Goal: Task Accomplishment & Management: Complete application form

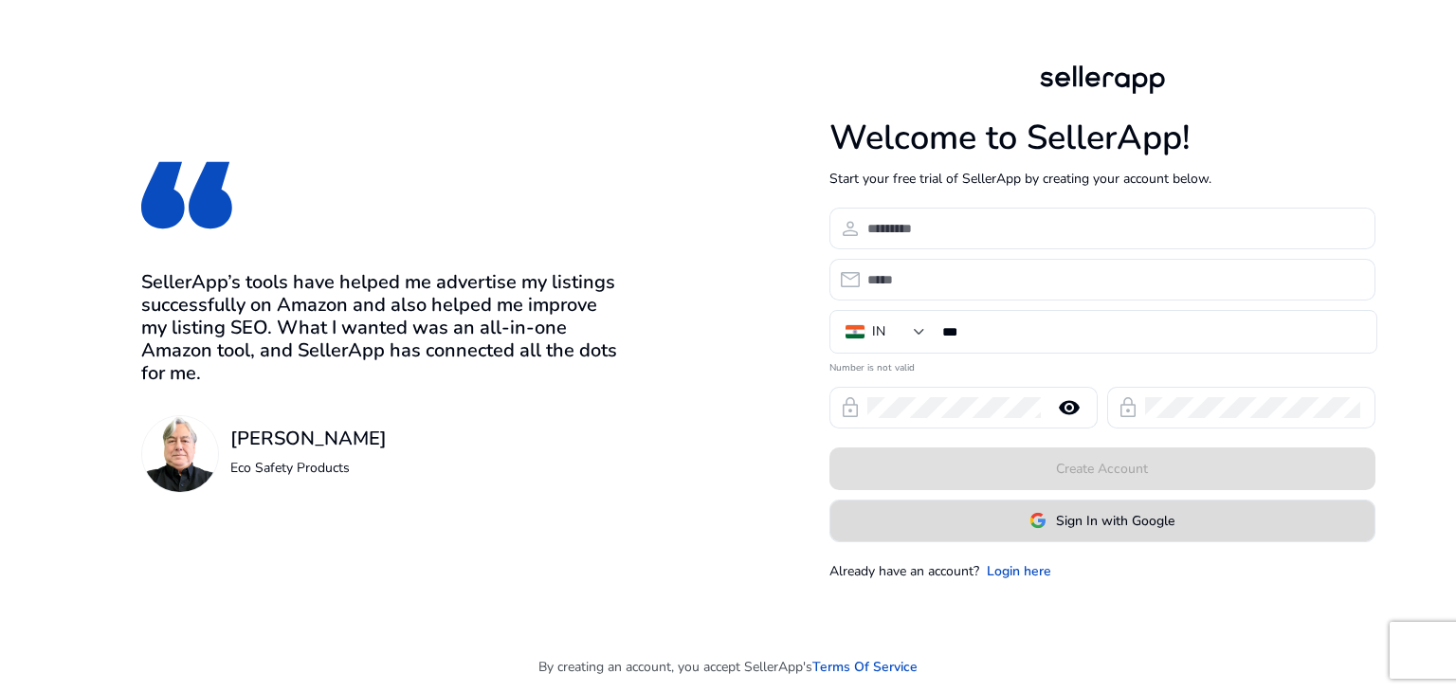
click at [1098, 520] on span "Sign In with Google" at bounding box center [1115, 521] width 118 height 20
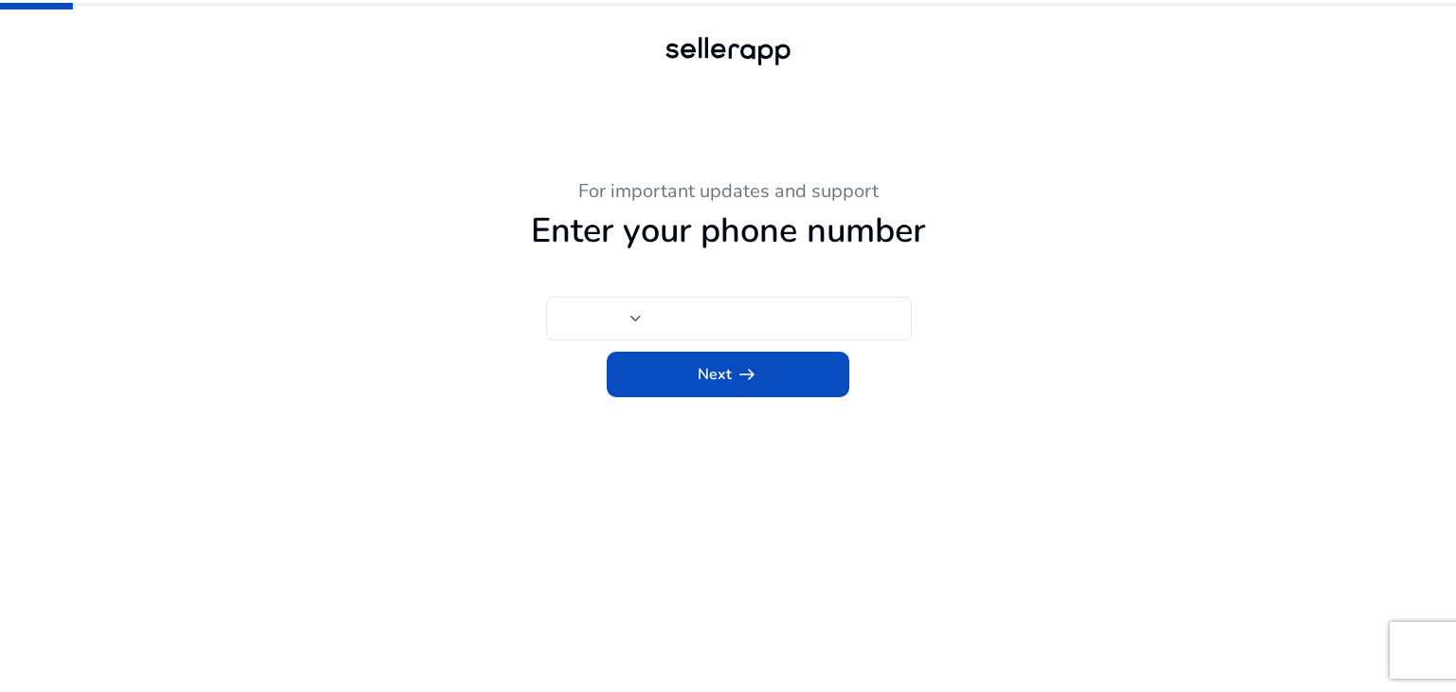
type input "***"
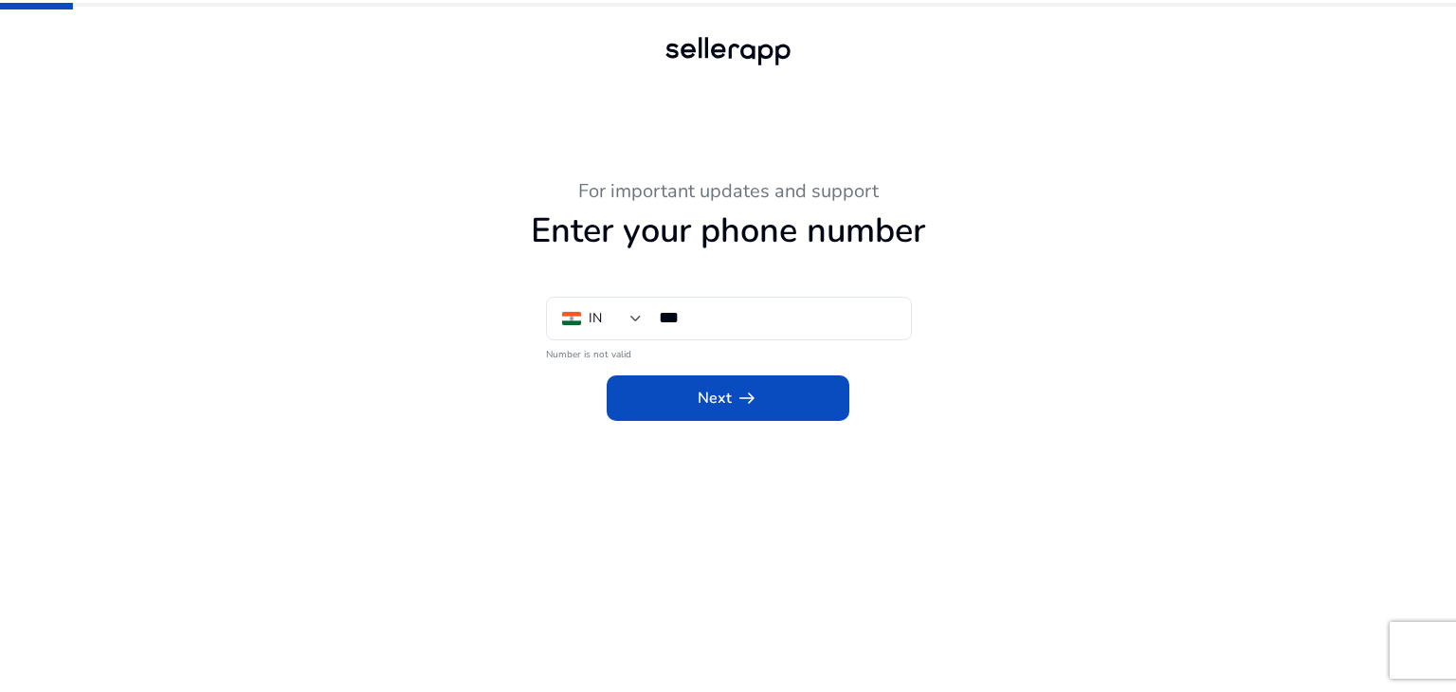
drag, startPoint x: 360, startPoint y: 376, endPoint x: 386, endPoint y: 373, distance: 25.9
click at [360, 376] on div "Next arrow_right_alt" at bounding box center [728, 392] width 1043 height 57
click at [666, 397] on span at bounding box center [728, 397] width 243 height 45
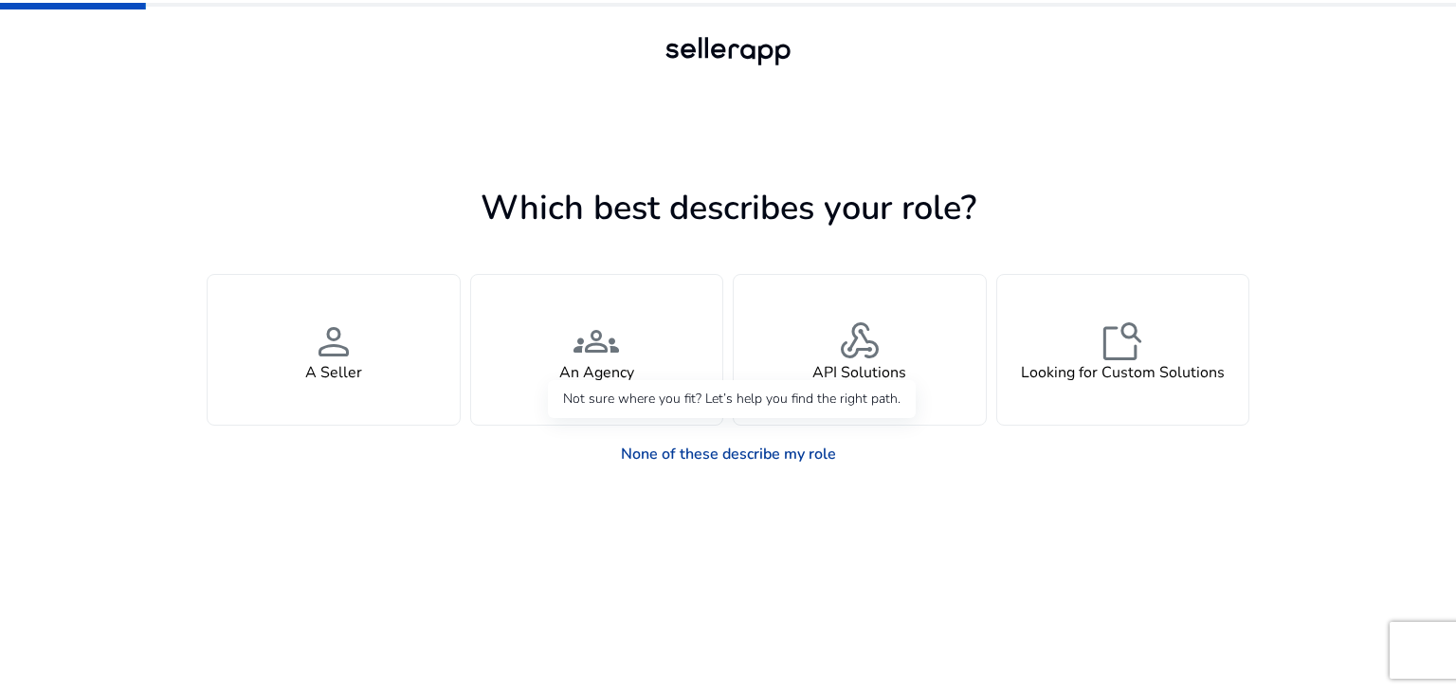
click at [665, 447] on link "None of these describe my role" at bounding box center [728, 454] width 245 height 38
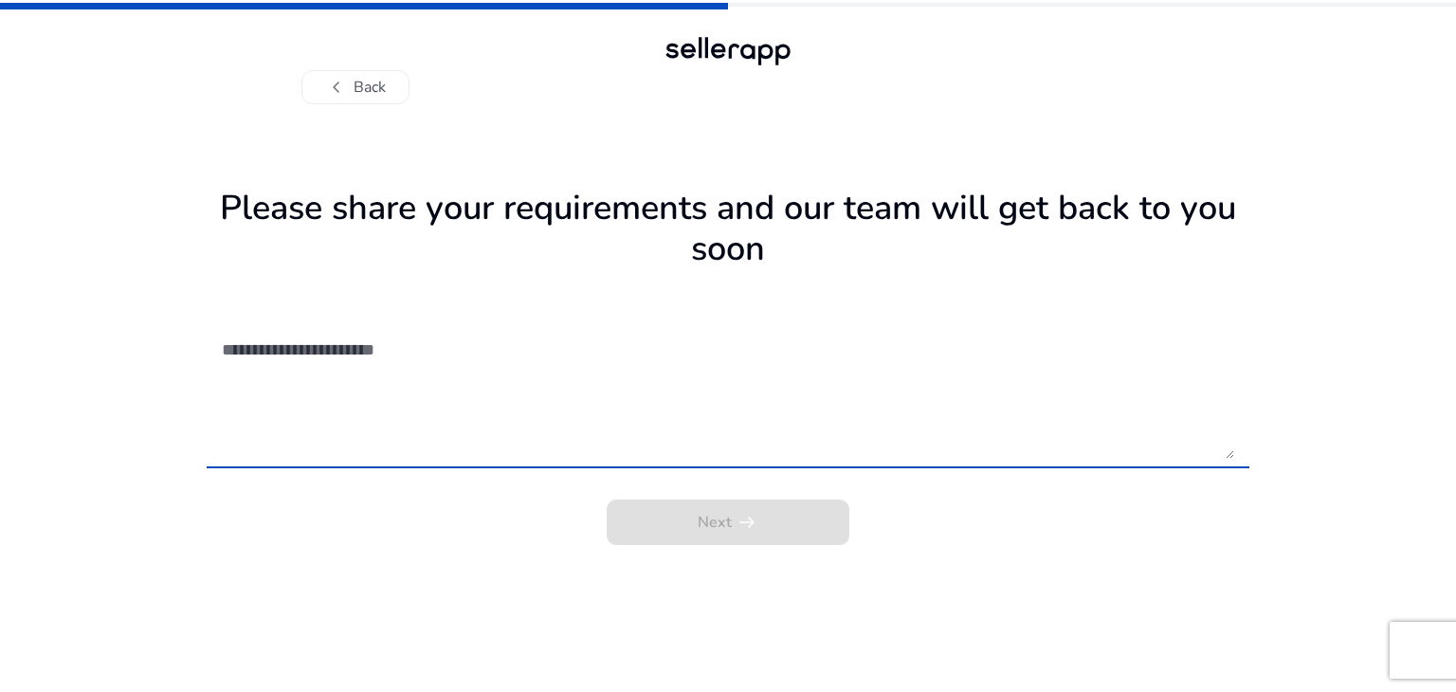
click at [702, 533] on div "Next arrow_right_alt" at bounding box center [728, 516] width 1043 height 57
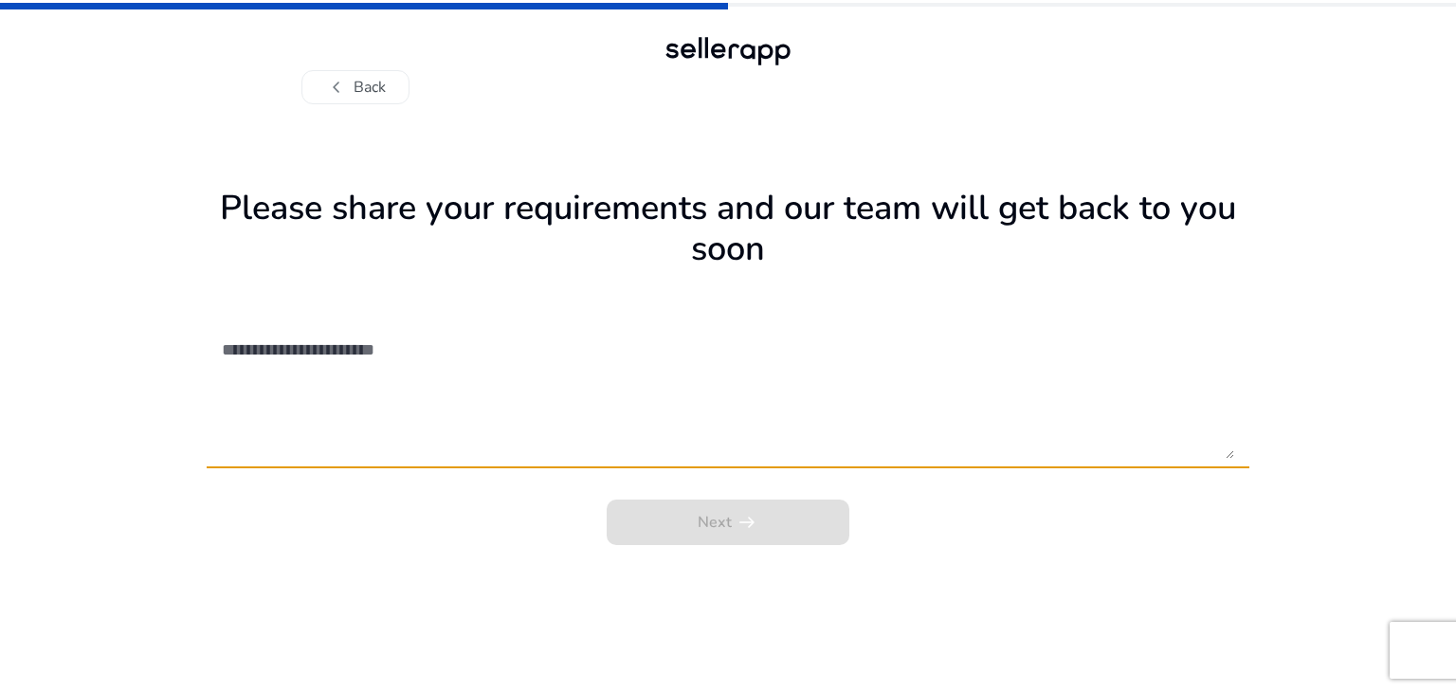
click at [480, 395] on textarea at bounding box center [728, 391] width 1012 height 135
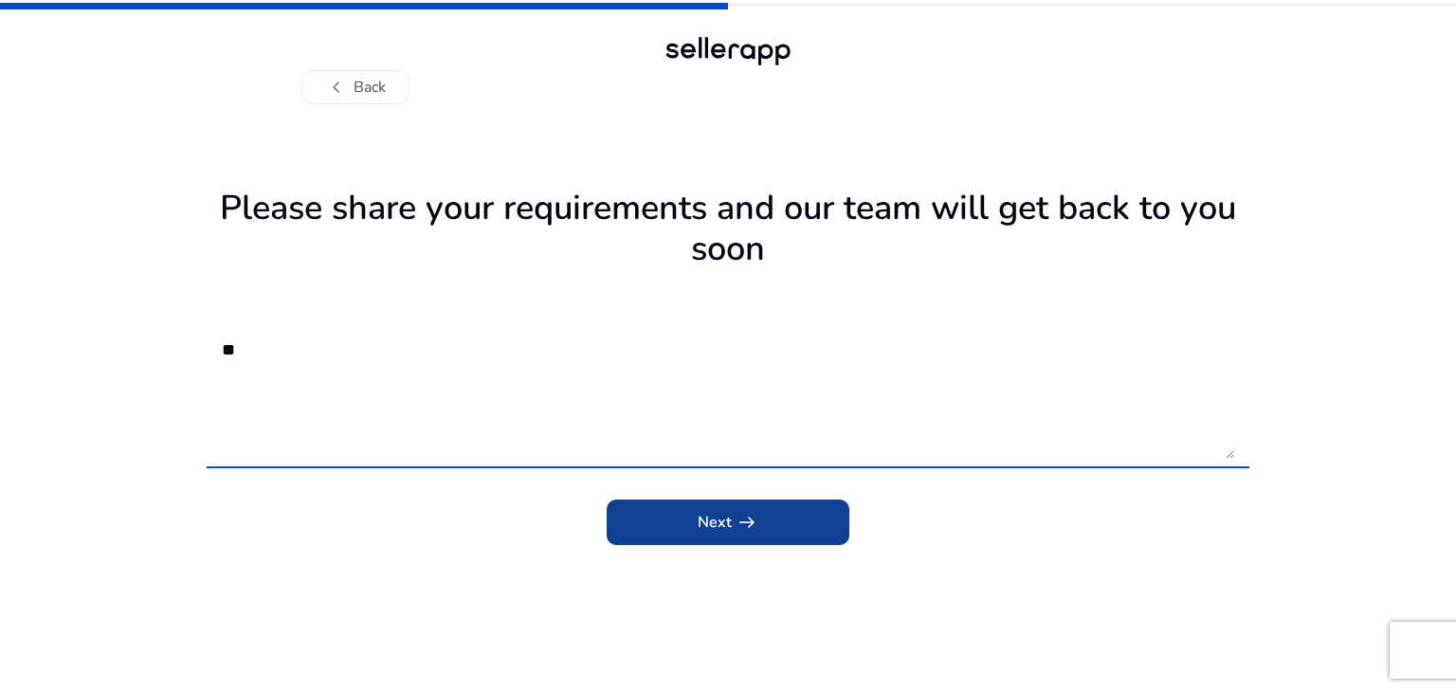
type textarea "**"
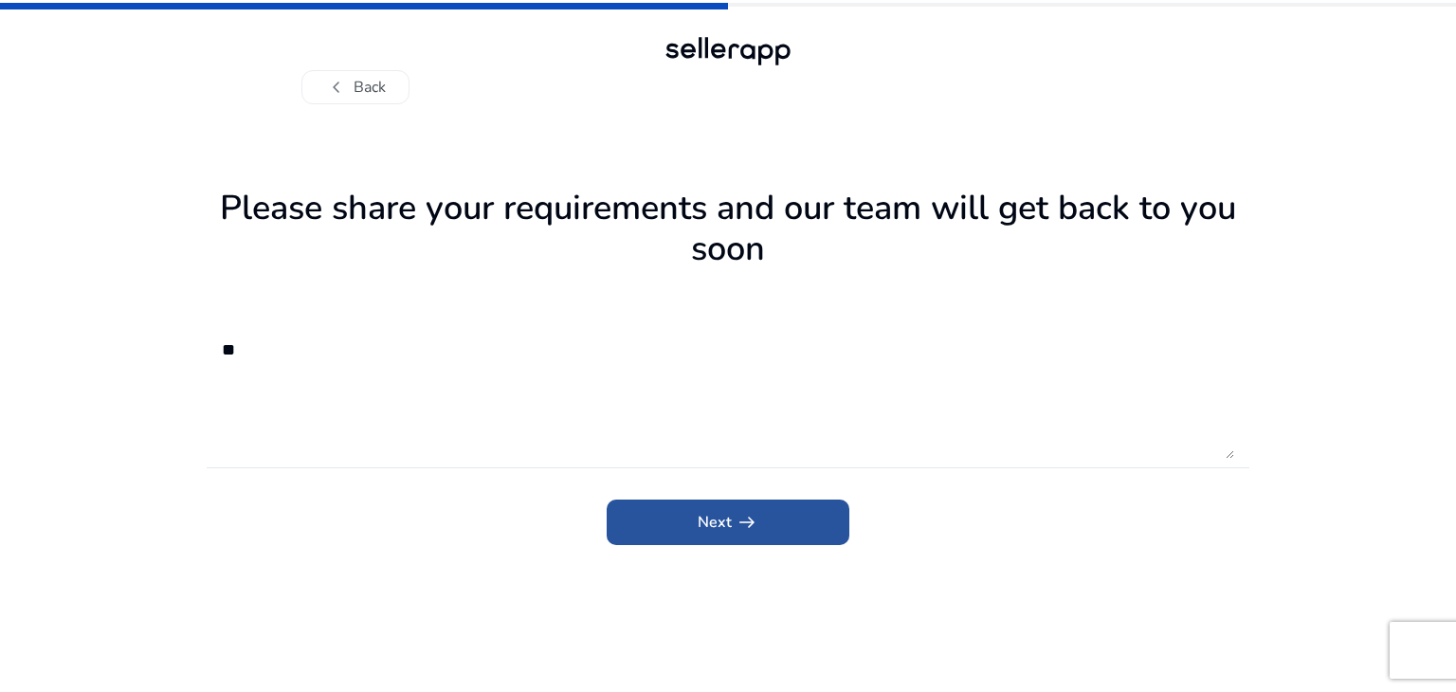
click at [656, 528] on span "submit" at bounding box center [728, 522] width 243 height 45
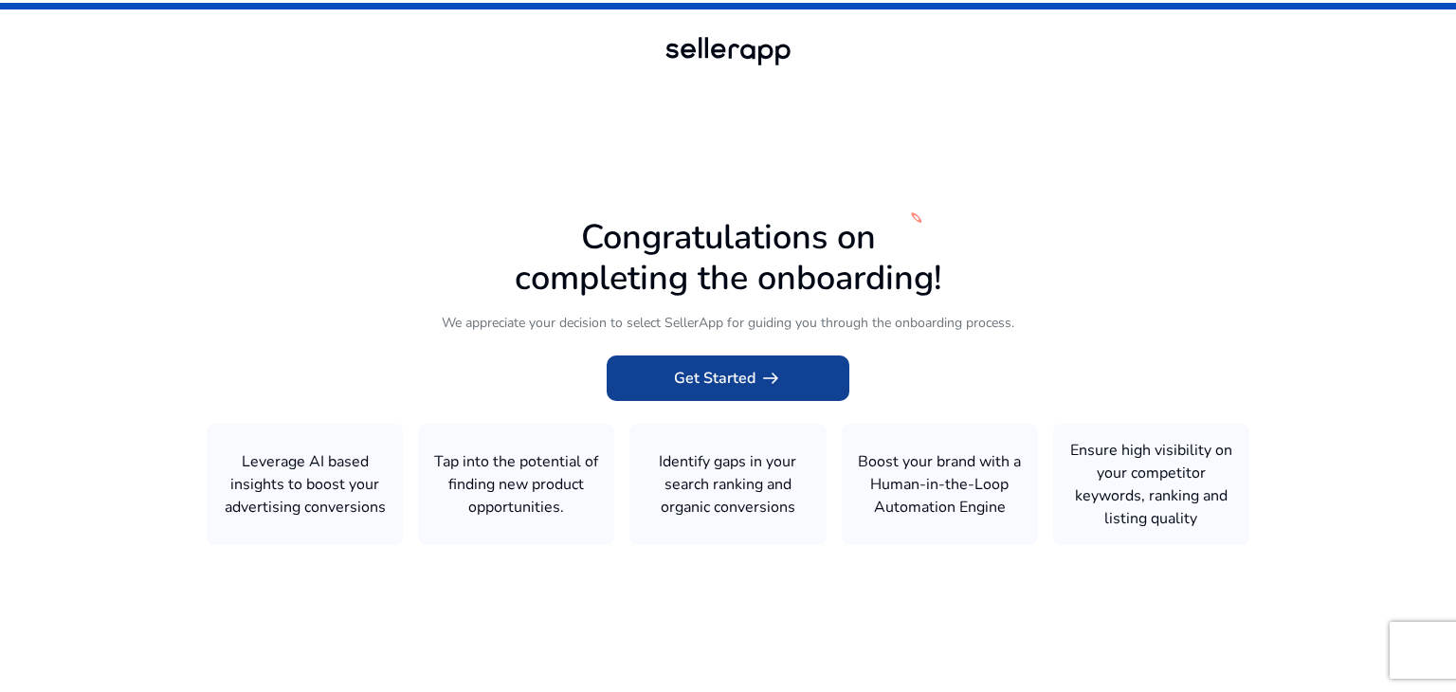
click at [700, 373] on span "Get Started arrow_right_alt" at bounding box center [728, 378] width 108 height 23
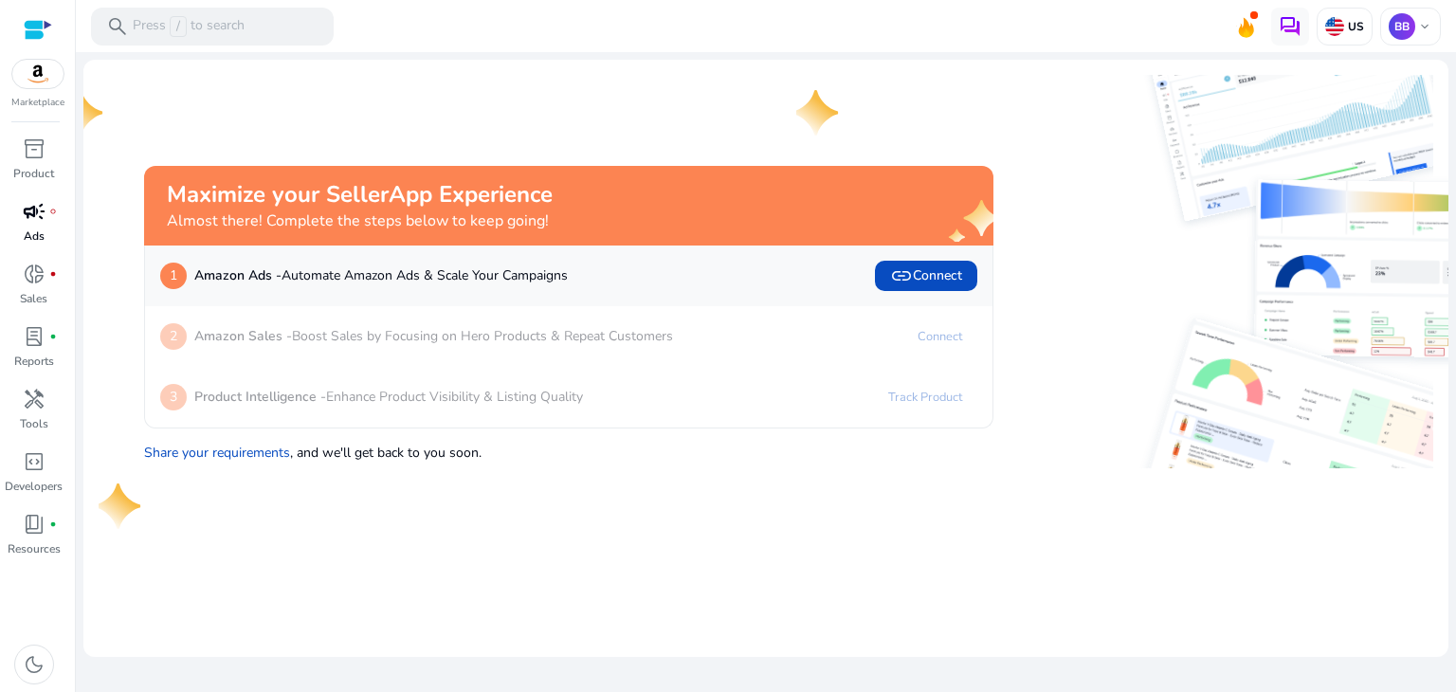
click at [45, 221] on span "campaign" at bounding box center [34, 211] width 23 height 23
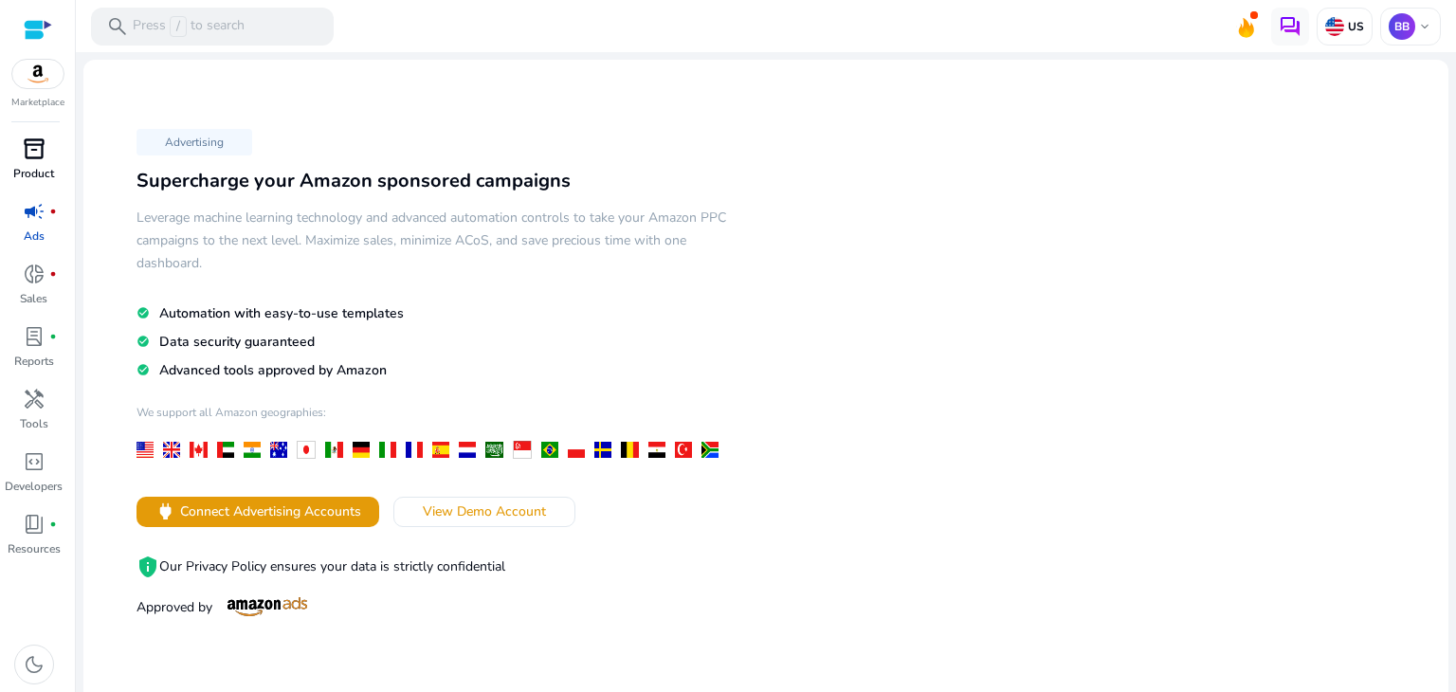
click at [43, 181] on p "Product" at bounding box center [33, 173] width 41 height 17
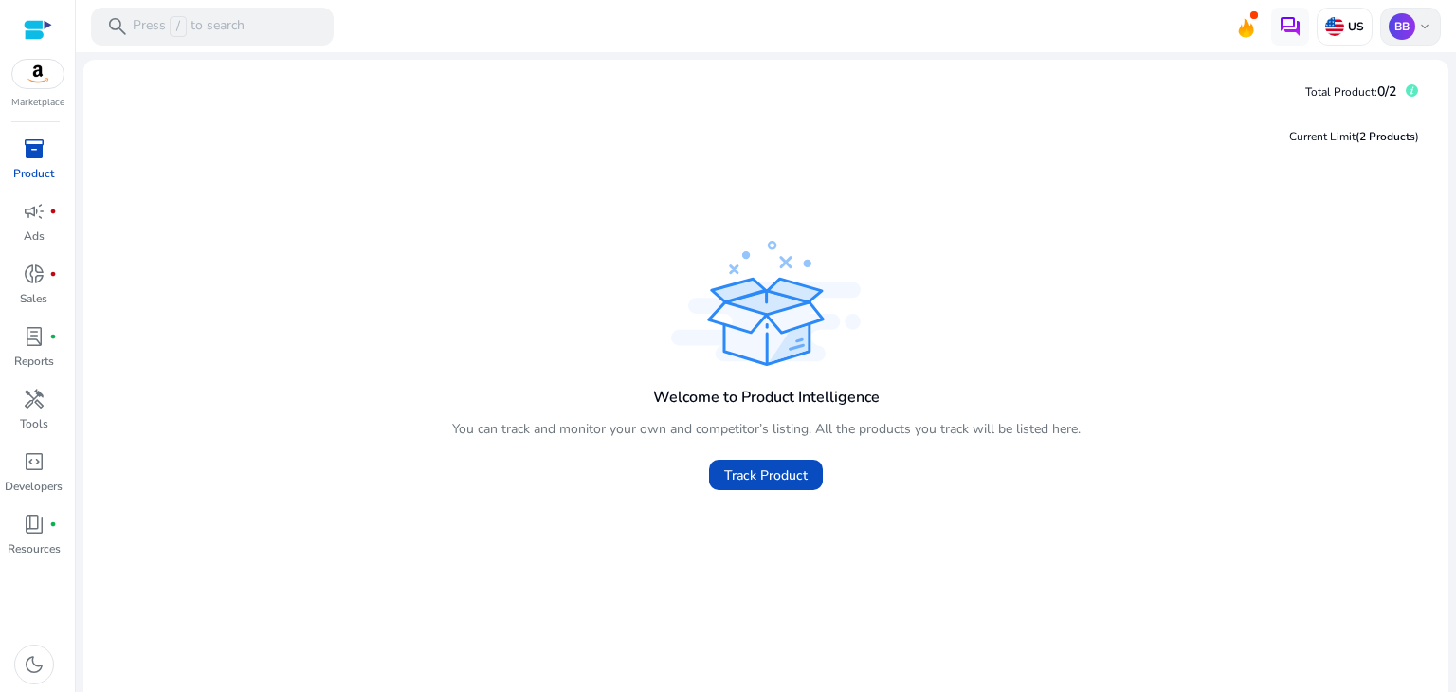
click at [1395, 25] on p "BB" at bounding box center [1402, 26] width 27 height 27
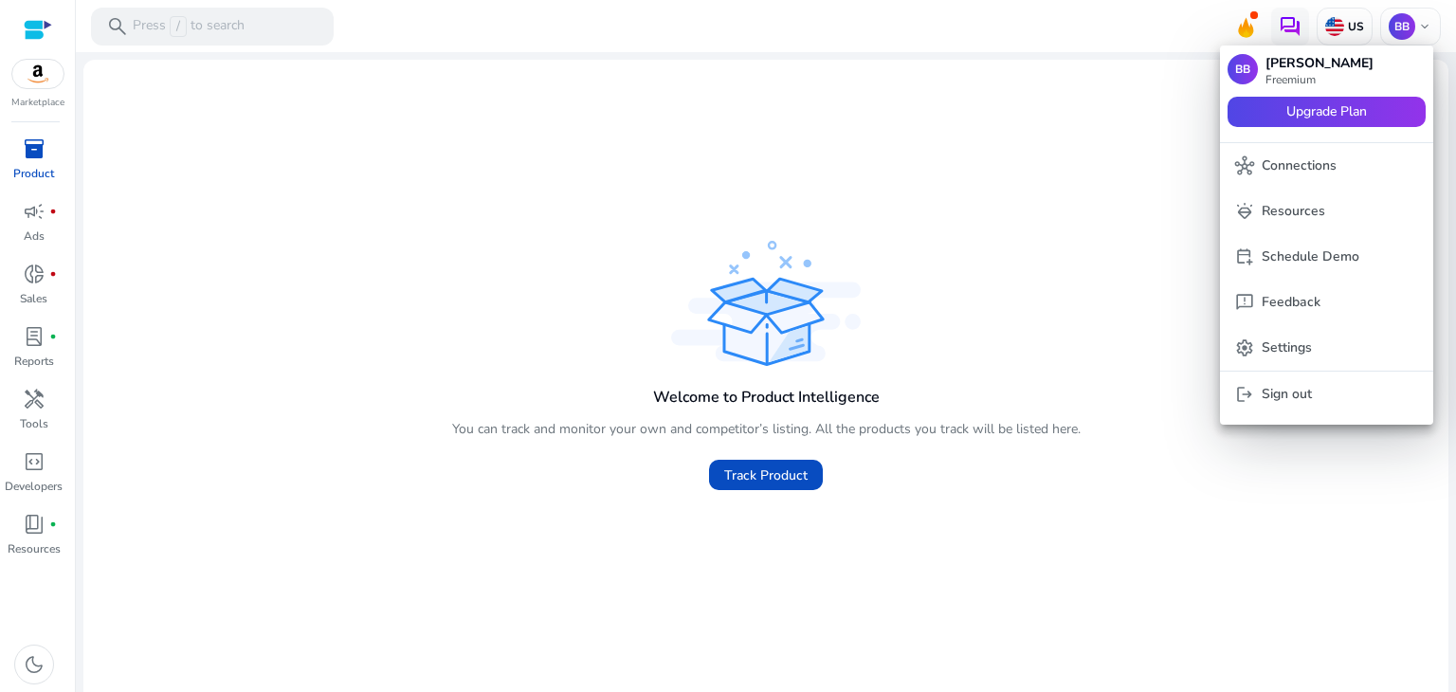
click at [1307, 67] on p "[PERSON_NAME]" at bounding box center [1319, 63] width 108 height 21
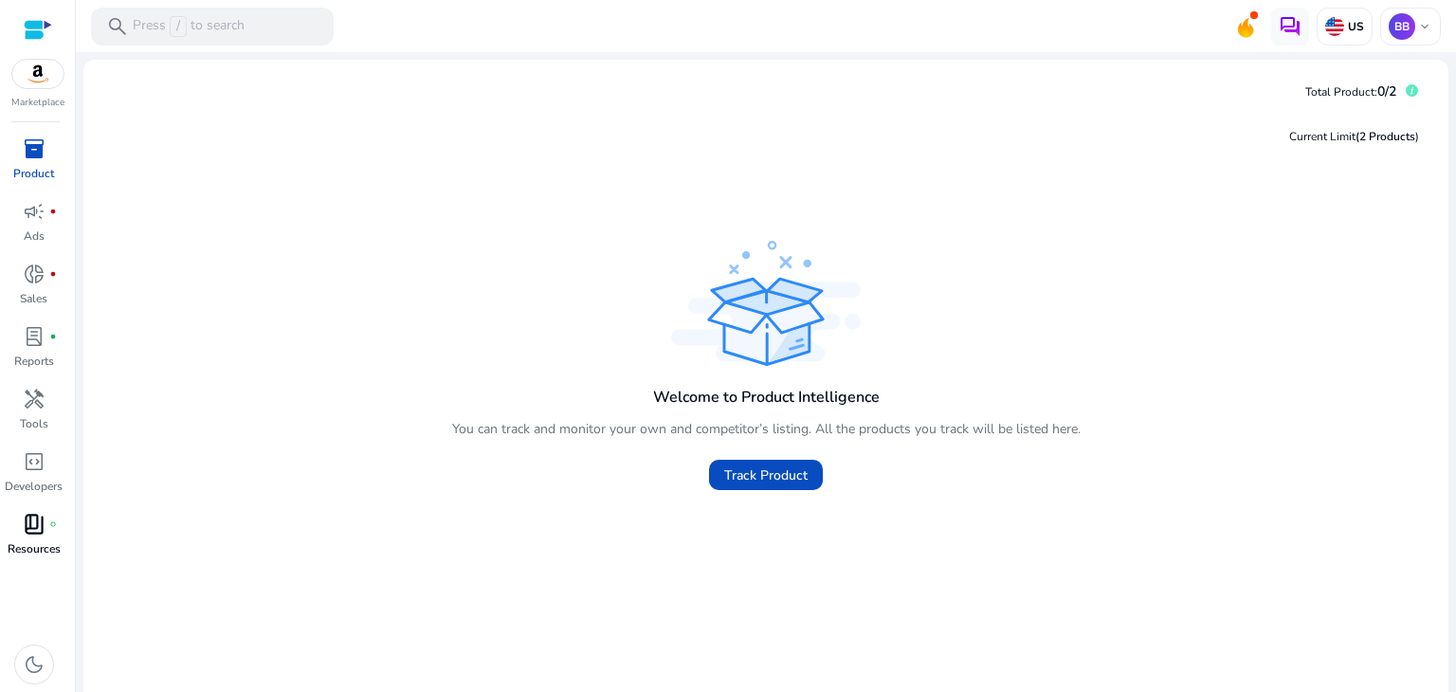
click at [57, 524] on div "book_4 fiber_manual_record" at bounding box center [34, 524] width 53 height 30
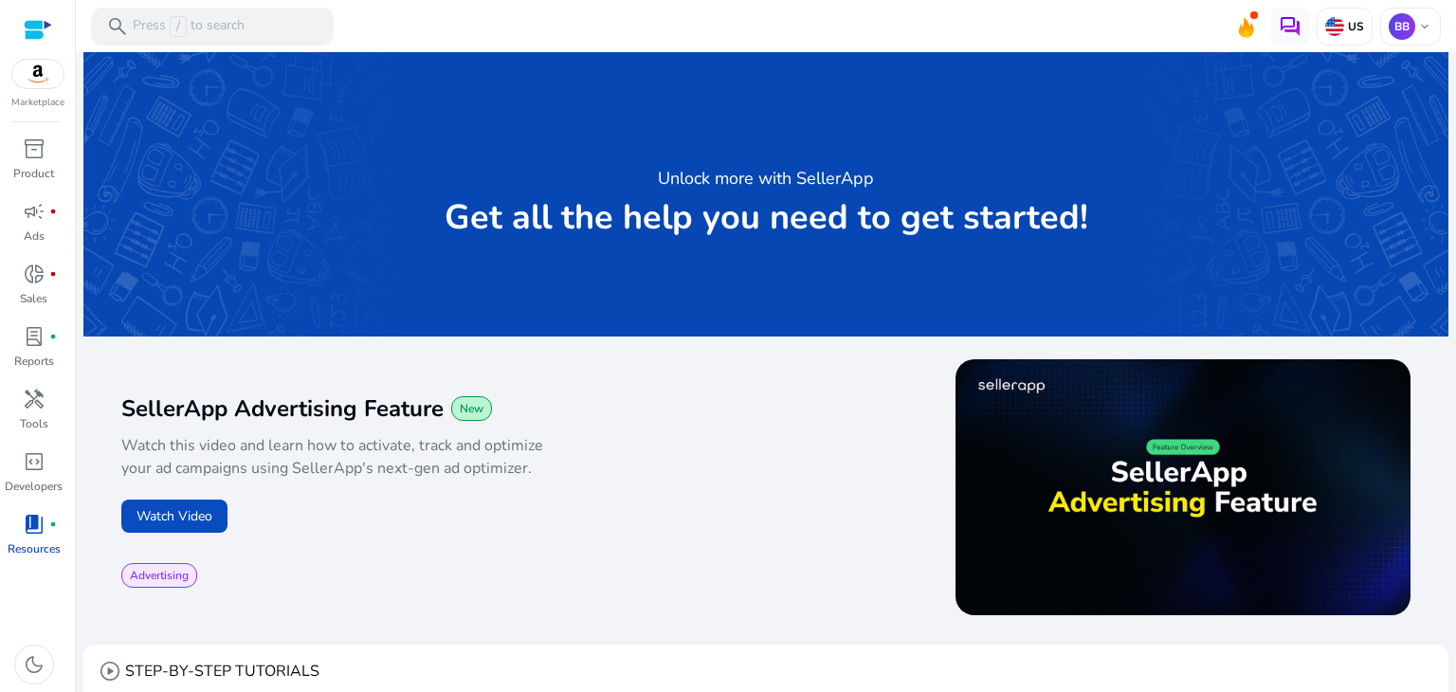
click at [27, 91] on div "Marketplace" at bounding box center [37, 55] width 75 height 110
click at [33, 132] on div "Marketplace inventory_2 Product campaign fiber_manual_record Ads donut_small fi…" at bounding box center [38, 346] width 76 height 692
click at [23, 165] on p "Product" at bounding box center [33, 173] width 41 height 17
click at [41, 26] on div at bounding box center [38, 30] width 28 height 22
